Goal: Information Seeking & Learning: Learn about a topic

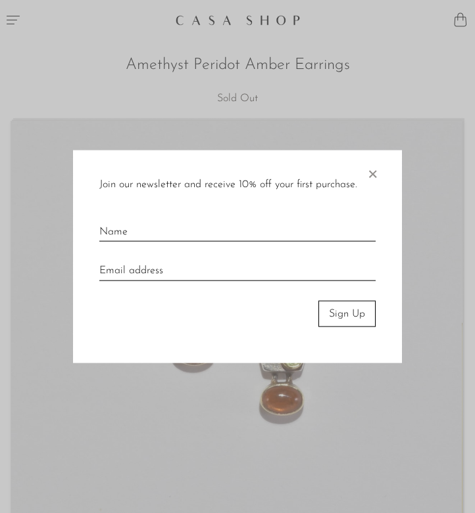
click at [377, 172] on span "×" at bounding box center [371, 171] width 13 height 42
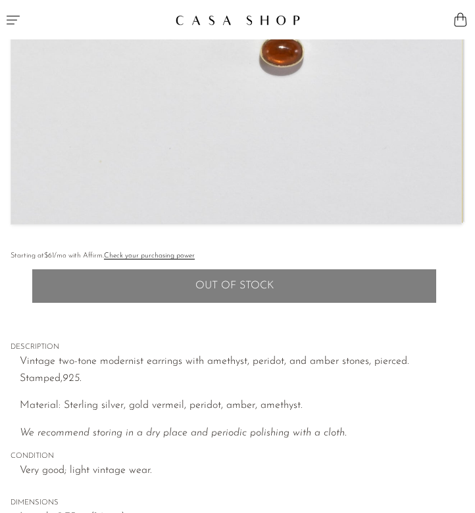
scroll to position [533, 0]
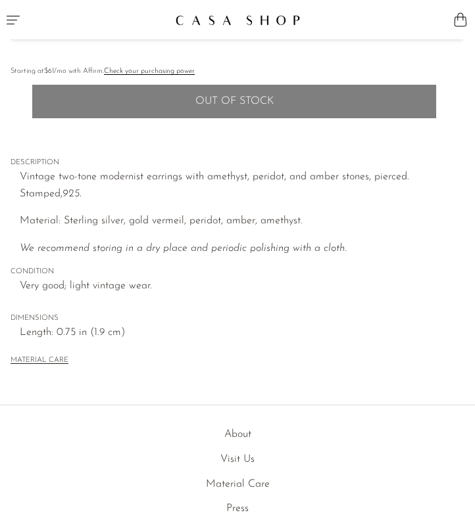
click at [377, 172] on p "Vintage two-tone modernist earrings with amethyst, peridot, and amber stones, p…" at bounding box center [242, 186] width 444 height 34
click at [261, 19] on img at bounding box center [237, 19] width 125 height 11
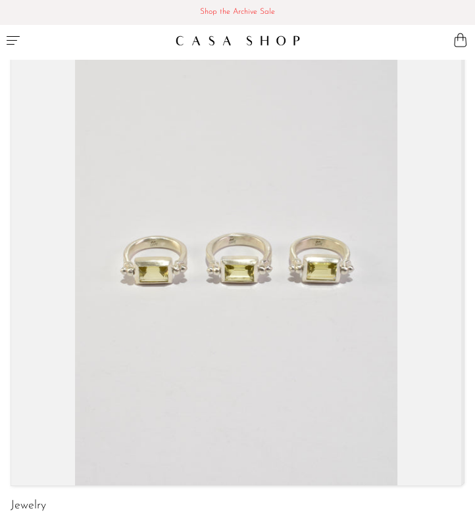
click at [25, 36] on button "Menu" at bounding box center [118, 39] width 237 height 39
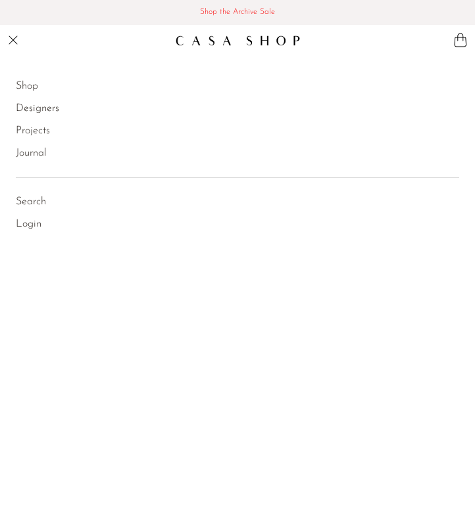
click at [23, 87] on link "Shop" at bounding box center [27, 86] width 22 height 17
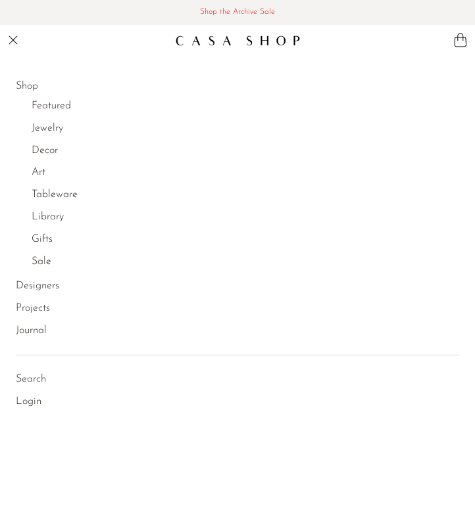
click at [47, 127] on link "Jewelry" at bounding box center [48, 128] width 32 height 17
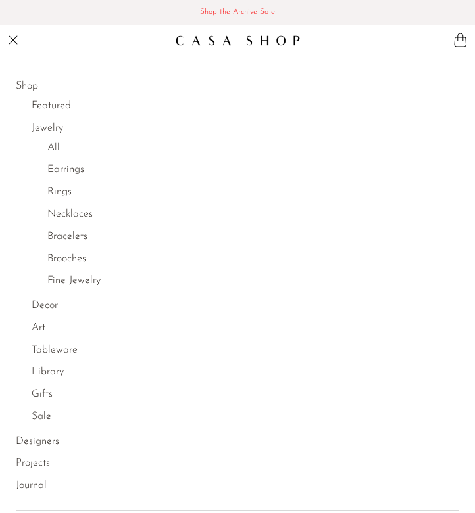
click at [54, 149] on link "All" at bounding box center [53, 148] width 12 height 17
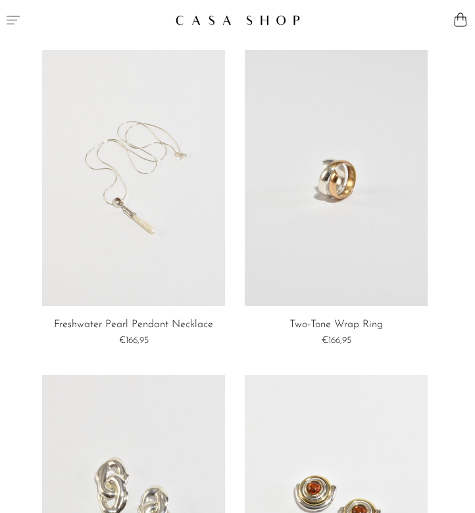
click at [334, 245] on link at bounding box center [335, 178] width 183 height 256
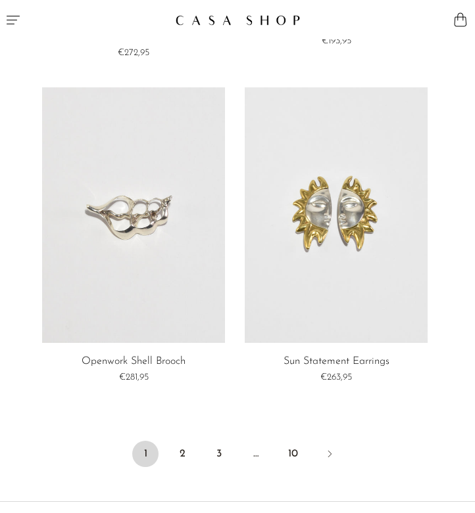
scroll to position [5526, 0]
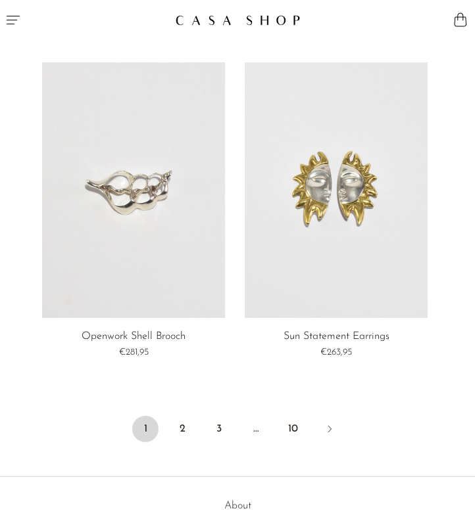
click at [319, 273] on link at bounding box center [335, 190] width 183 height 256
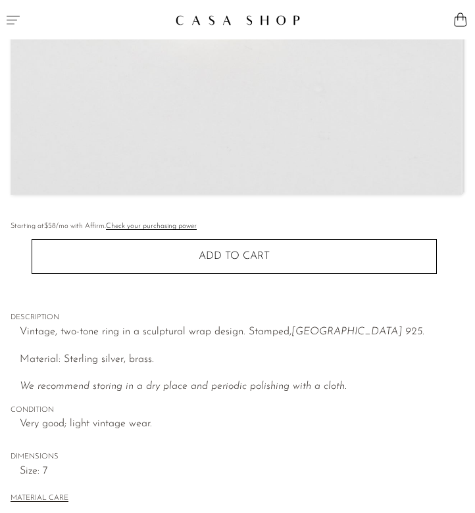
scroll to position [544, 0]
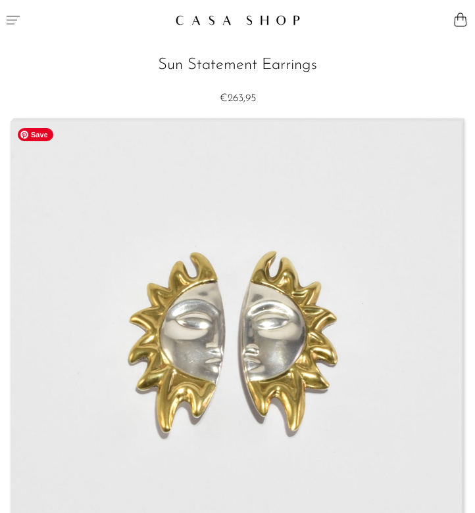
scroll to position [246, 0]
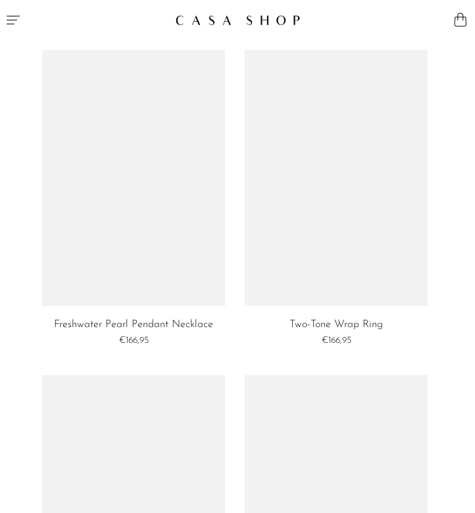
scroll to position [5525, 0]
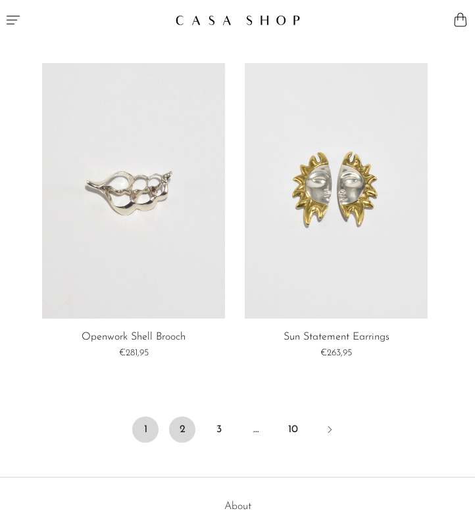
click at [174, 427] on link "2" at bounding box center [182, 430] width 26 height 26
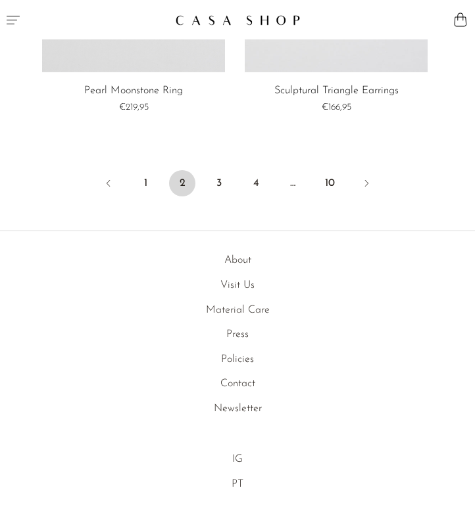
scroll to position [5841, 0]
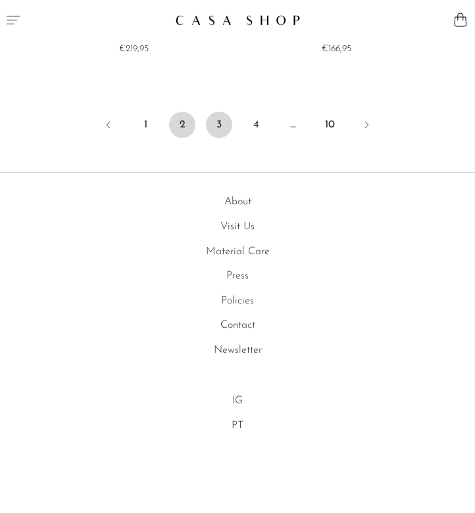
click at [221, 120] on link "3" at bounding box center [219, 125] width 26 height 26
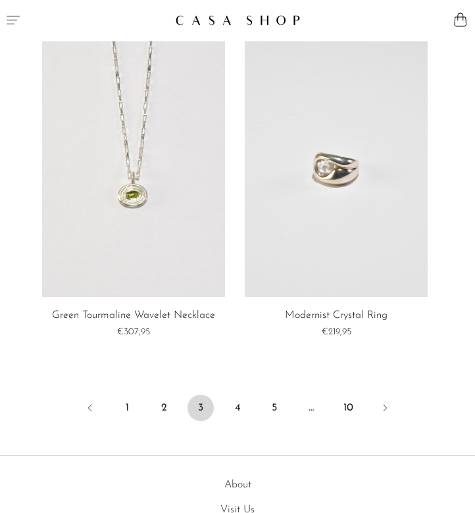
scroll to position [5728, 0]
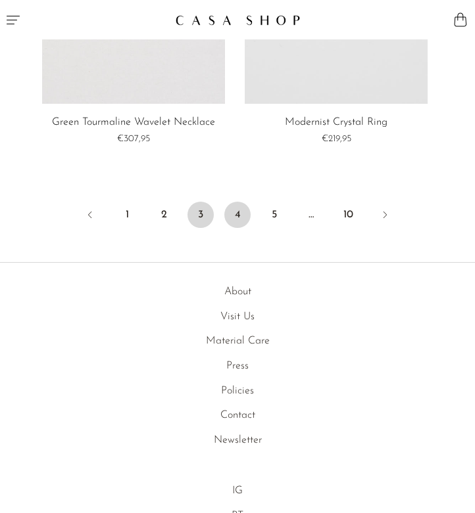
click at [238, 210] on link "4" at bounding box center [237, 215] width 26 height 26
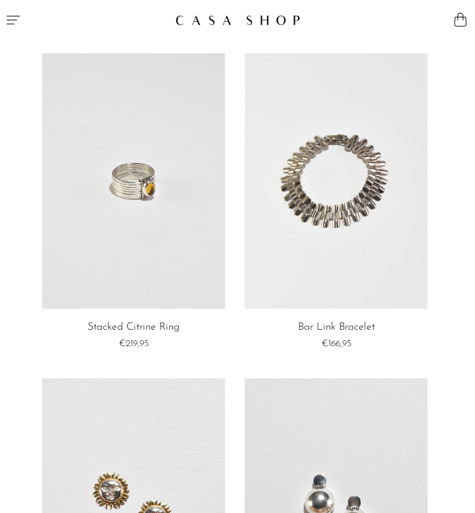
scroll to position [2937, 0]
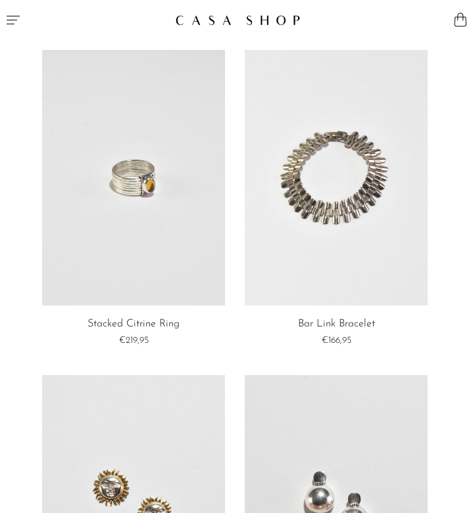
click at [340, 214] on link at bounding box center [335, 178] width 183 height 256
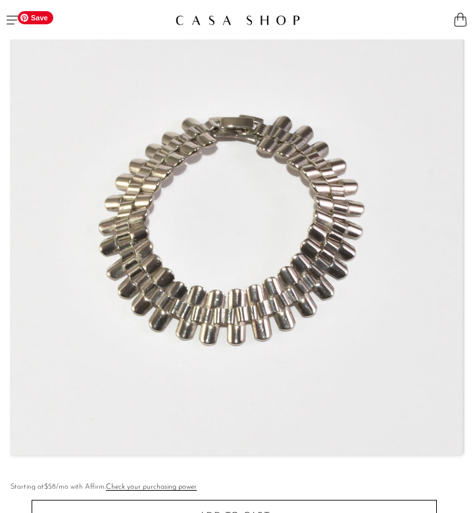
scroll to position [190, 0]
